Goal: Find specific page/section: Find specific page/section

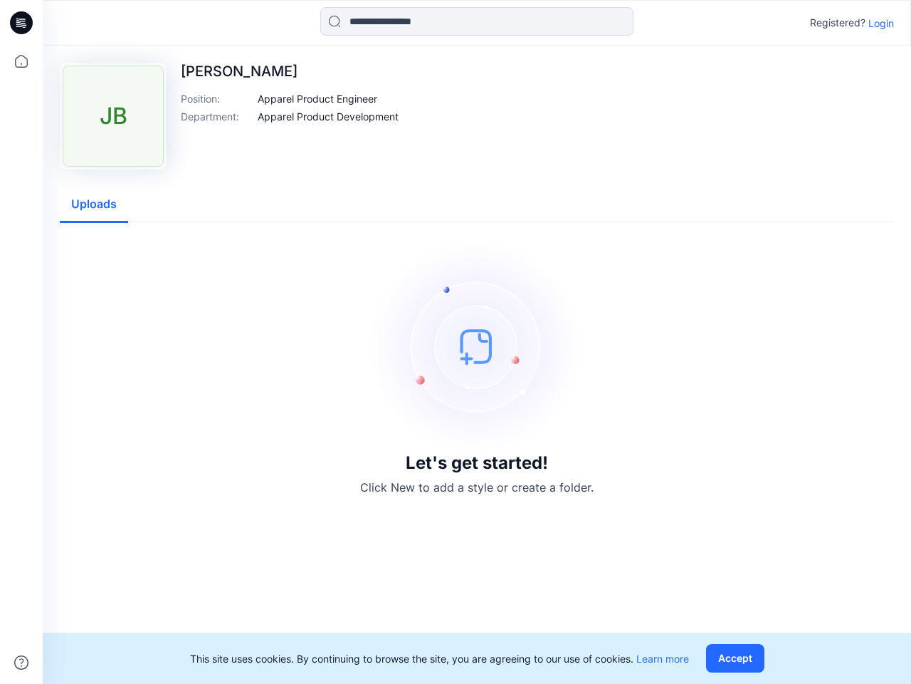
click at [456, 342] on img at bounding box center [477, 346] width 214 height 214
click at [22, 23] on icon at bounding box center [24, 23] width 6 height 1
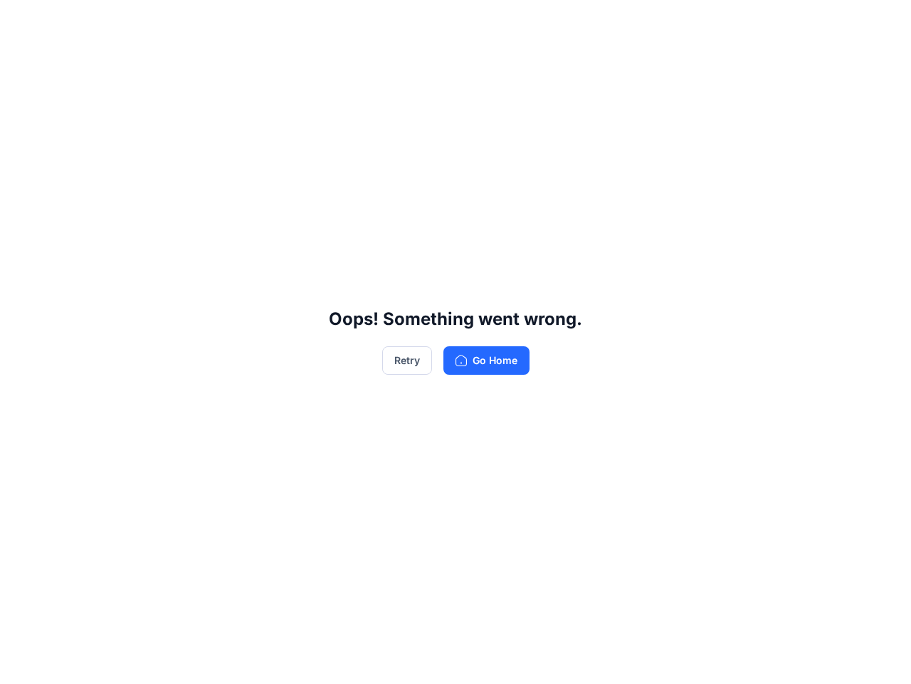
click at [21, 61] on div "Oops! Something went wrong. Retry Go Home" at bounding box center [455, 342] width 911 height 684
click at [21, 662] on div "Oops! Something went wrong. Retry Go Home" at bounding box center [455, 342] width 911 height 684
click at [477, 21] on div "Oops! Something went wrong. Retry Go Home" at bounding box center [455, 342] width 911 height 684
click at [881, 23] on div "Oops! Something went wrong. Retry Go Home" at bounding box center [455, 342] width 911 height 684
click at [318, 98] on div "Oops! Something went wrong. Retry Go Home" at bounding box center [455, 342] width 911 height 684
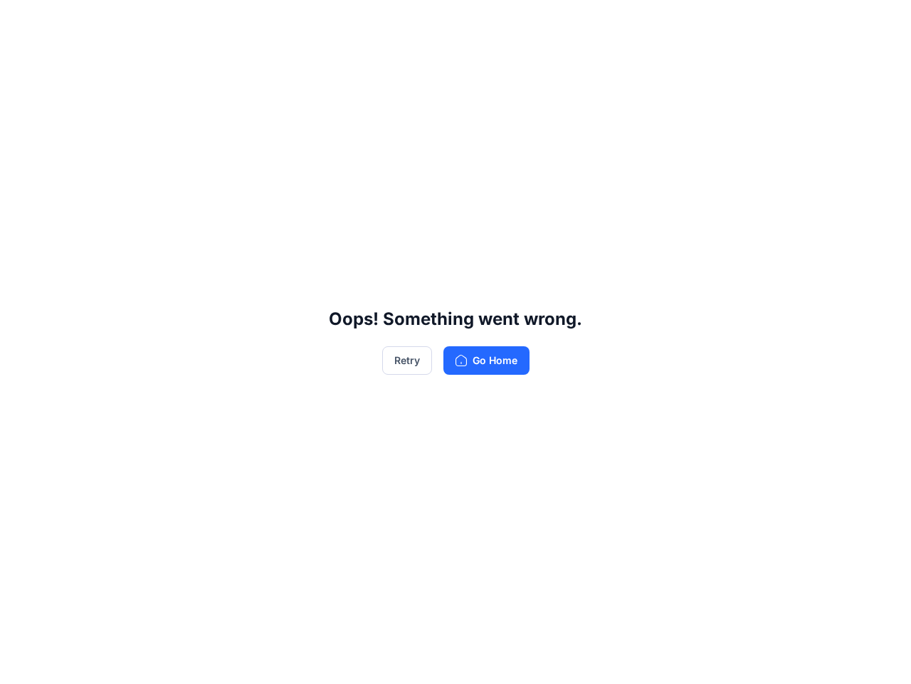
click at [328, 116] on div "Oops! Something went wrong. Retry Go Home" at bounding box center [455, 342] width 911 height 684
click at [94, 204] on div "Oops! Something went wrong. Retry Go Home" at bounding box center [455, 342] width 911 height 684
click at [738, 658] on div "Oops! Something went wrong. Retry Go Home" at bounding box center [455, 342] width 911 height 684
